Goal: Task Accomplishment & Management: Manage account settings

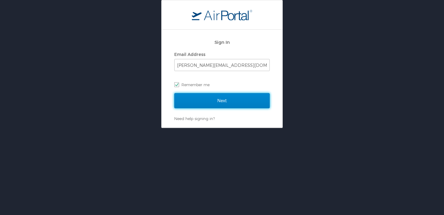
click at [235, 102] on input "Next" at bounding box center [221, 100] width 95 height 15
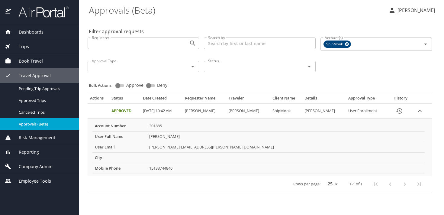
click at [30, 45] on div "Trips" at bounding box center [39, 46] width 69 height 7
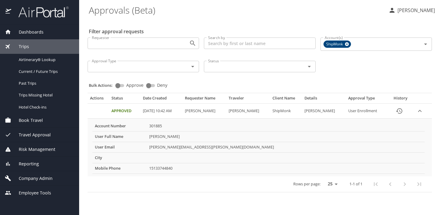
click at [35, 120] on span "Book Travel" at bounding box center [27, 120] width 32 height 7
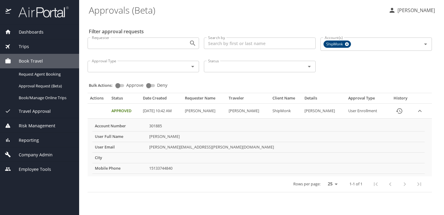
click at [34, 152] on span "Company Admin" at bounding box center [31, 154] width 41 height 7
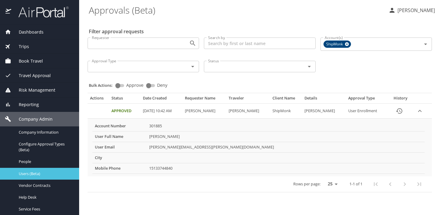
click at [34, 173] on span "Users (Beta)" at bounding box center [45, 174] width 53 height 6
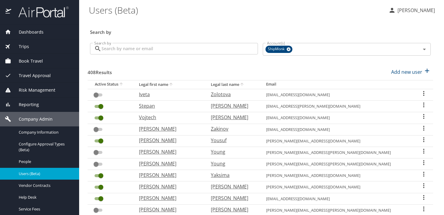
click at [130, 46] on input "Search by" at bounding box center [179, 48] width 156 height 11
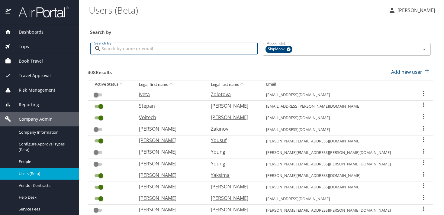
paste input "brianda.esparza@shipmonk.com"
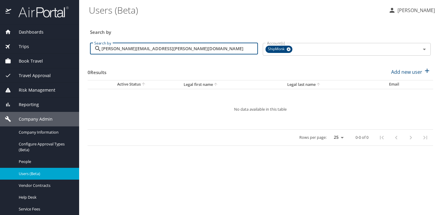
drag, startPoint x: 174, startPoint y: 49, endPoint x: 99, endPoint y: 49, distance: 74.6
click at [99, 49] on div "brianda.esparza@shipmonk.com Search by" at bounding box center [174, 48] width 168 height 11
drag, startPoint x: 179, startPoint y: 46, endPoint x: 96, endPoint y: 44, distance: 83.0
click at [96, 44] on div "brianda.esparza@shipmonk.com Search by" at bounding box center [174, 48] width 168 height 11
paste input "michal.budejsky"
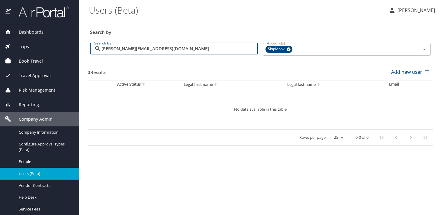
drag, startPoint x: 189, startPoint y: 48, endPoint x: 81, endPoint y: 48, distance: 108.1
click at [81, 48] on main "Users (Beta) Leila Khabbazeh Search by Search by michal.budejsky@shipmonk.com S…" at bounding box center [261, 107] width 365 height 215
paste input "gigi.dhaliwal"
click at [232, 51] on input "gigi.dhaliwal@shipmonk.com" at bounding box center [179, 48] width 156 height 11
drag, startPoint x: 169, startPoint y: 50, endPoint x: 89, endPoint y: 50, distance: 80.6
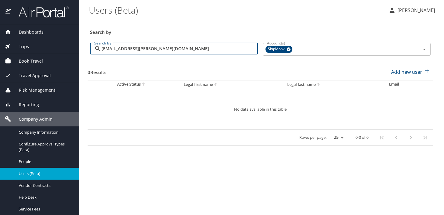
click at [89, 50] on div "Search by gigi.dhaliwal@shipmonk.com Search by" at bounding box center [174, 49] width 173 height 23
paste input "jan.gajdorus"
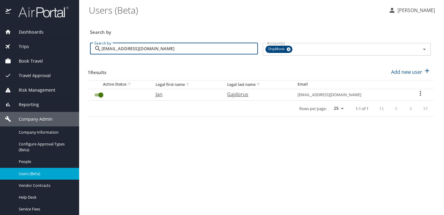
type input "jan.gajdorus@shipmonk.com"
click at [102, 95] on input "User Search Table" at bounding box center [101, 94] width 22 height 7
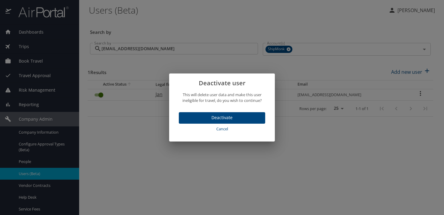
click at [223, 117] on span "Deactivate" at bounding box center [222, 118] width 77 height 8
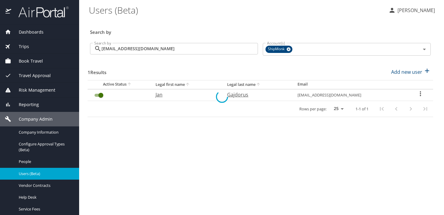
checkbox input "false"
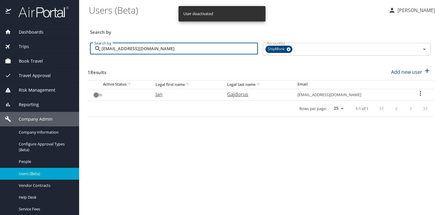
drag, startPoint x: 173, startPoint y: 49, endPoint x: 91, endPoint y: 48, distance: 81.8
click at [91, 48] on div "jan.gajdorus@shipmonk.com Search by" at bounding box center [174, 48] width 168 height 11
paste input "sarahi.pereyra"
type input "sarahi.pereyra@shipmonk.com"
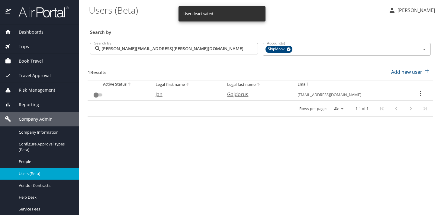
click at [175, 66] on div "1 Results Add new user" at bounding box center [260, 72] width 345 height 22
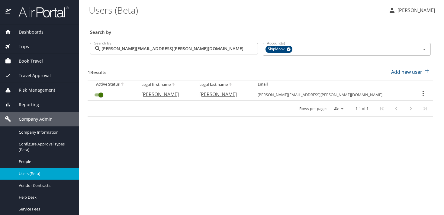
click at [101, 94] on input "User Search Table" at bounding box center [101, 94] width 22 height 7
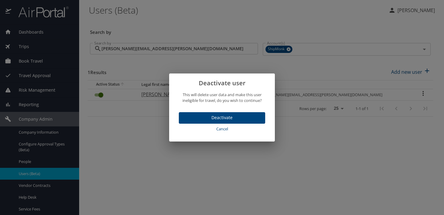
click at [207, 117] on span "Deactivate" at bounding box center [222, 118] width 77 height 8
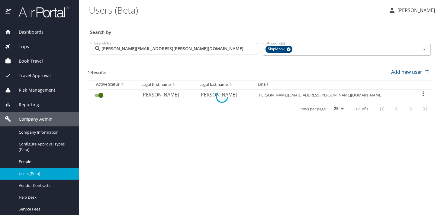
checkbox input "false"
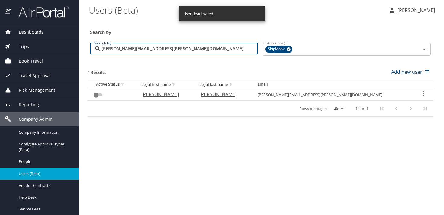
drag, startPoint x: 177, startPoint y: 47, endPoint x: 93, endPoint y: 47, distance: 84.2
click at [93, 47] on div "sarahi.pereyra@shipmonk.com Search by" at bounding box center [174, 48] width 168 height 11
paste input "bryancharlesroberts@gmail"
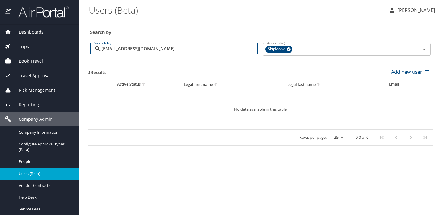
drag, startPoint x: 175, startPoint y: 49, endPoint x: 97, endPoint y: 49, distance: 78.2
click at [97, 49] on div "bryancharlesroberts@gmail.com Search by" at bounding box center [174, 48] width 168 height 11
paste input "joshua.martinez@shipmonk"
click at [206, 49] on input "joshua.martinez@shipmonk.com" at bounding box center [179, 48] width 156 height 11
drag, startPoint x: 178, startPoint y: 49, endPoint x: 100, endPoint y: 49, distance: 77.6
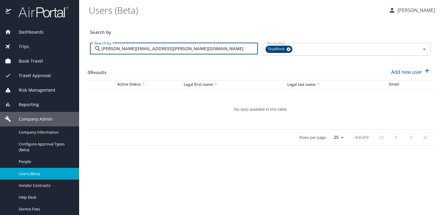
click at [100, 49] on div "joshua.martinez@shipmonk.com Search by" at bounding box center [174, 48] width 168 height 11
paste input "derek.taylor"
type input "derek.taylor@shipmonk.com"
